Goal: Task Accomplishment & Management: Manage account settings

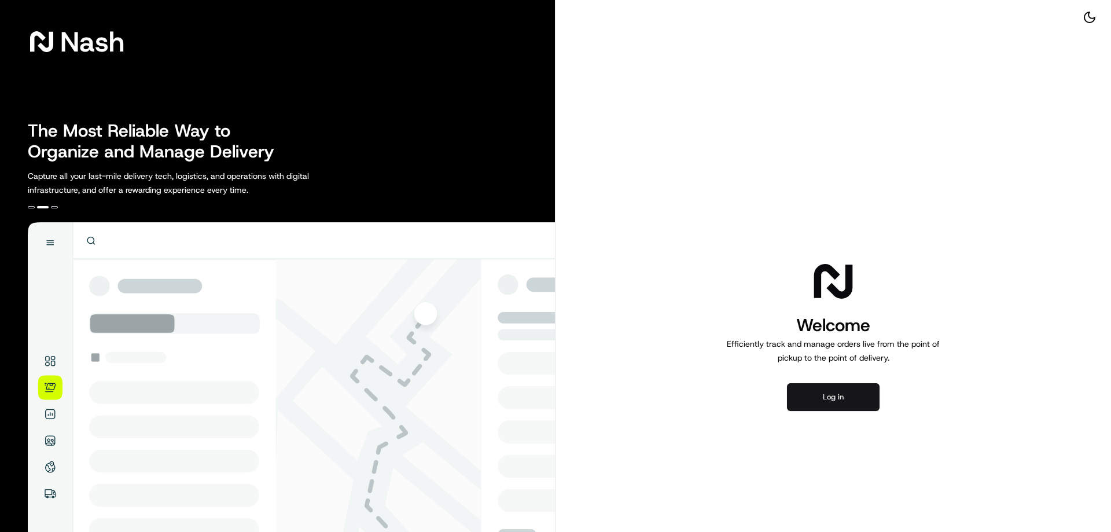
click at [834, 392] on button "Log in" at bounding box center [833, 397] width 93 height 28
